Goal: Find specific page/section: Find specific page/section

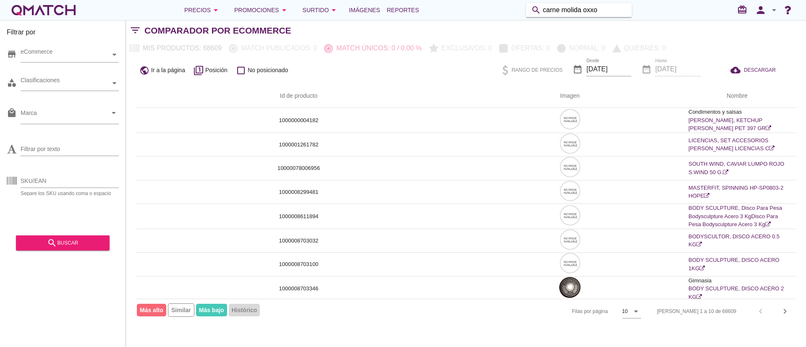
click at [601, 3] on input "carne molida oxxo" at bounding box center [585, 9] width 84 height 13
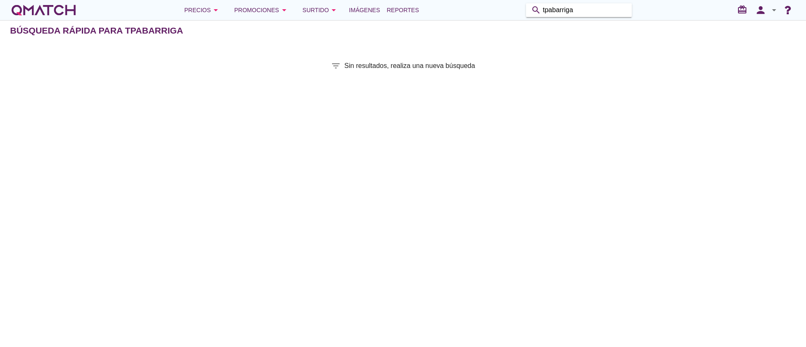
click at [548, 8] on input "tpabarriga" at bounding box center [585, 9] width 84 height 13
type input "tapabarriga"
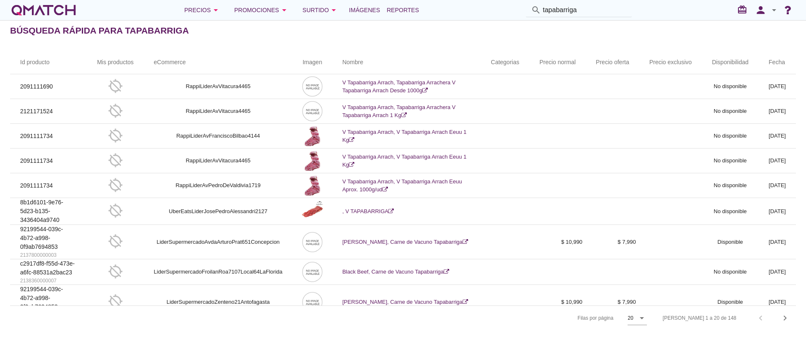
click at [563, 69] on th "Precio normal" at bounding box center [557, 63] width 56 height 24
click at [788, 315] on icon "chevron_right" at bounding box center [785, 318] width 10 height 10
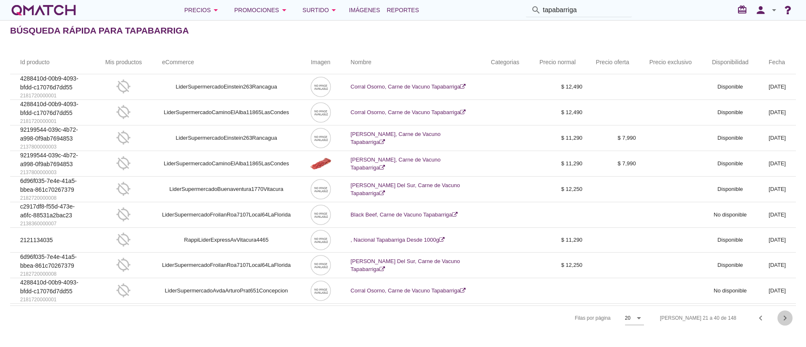
click at [789, 317] on icon "chevron_right" at bounding box center [785, 318] width 10 height 10
